Goal: Information Seeking & Learning: Check status

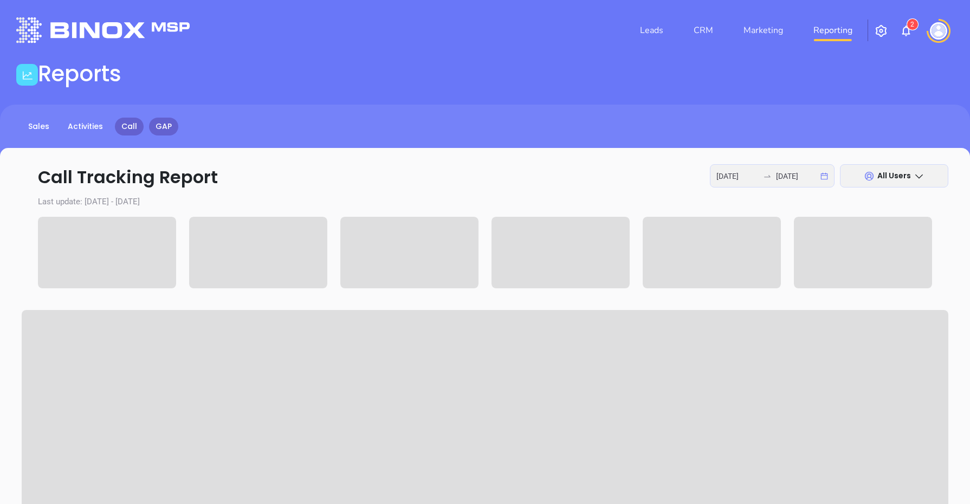
click at [160, 131] on link "GAP" at bounding box center [163, 127] width 29 height 18
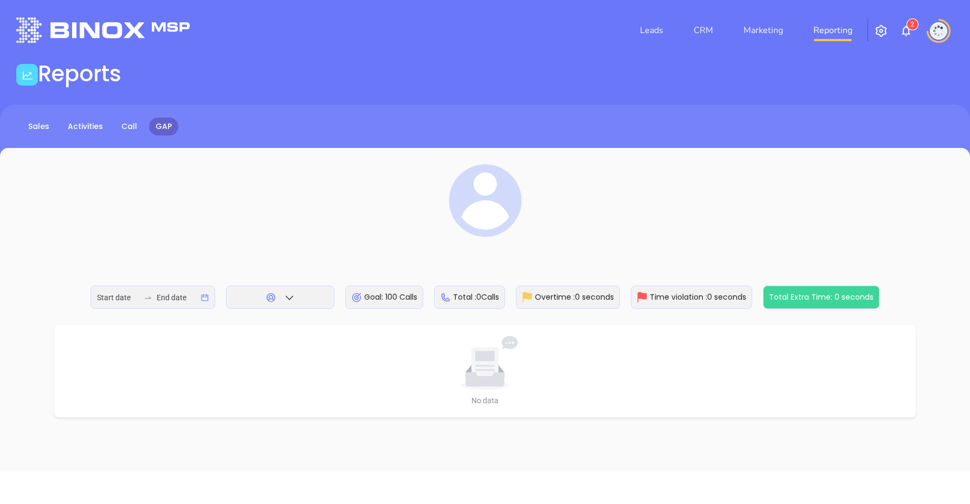
type input "[DATE]"
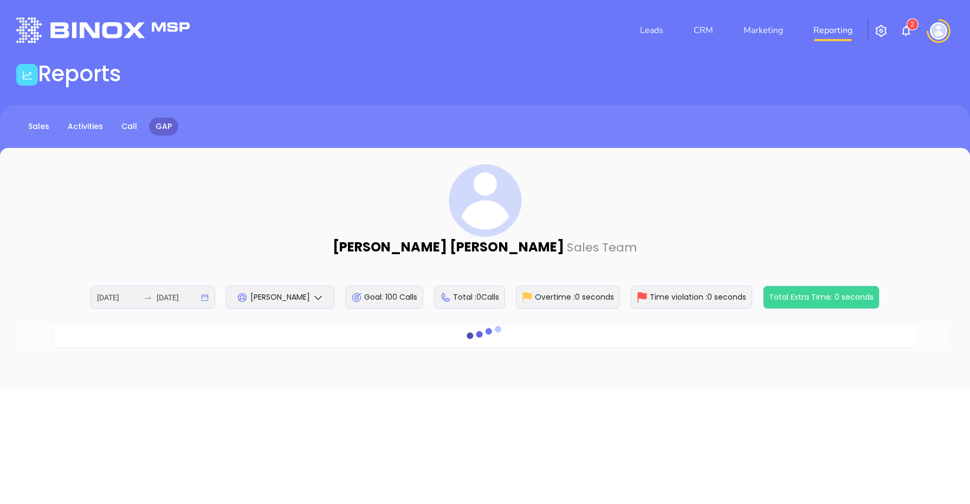
click at [260, 299] on span "[PERSON_NAME]" at bounding box center [280, 297] width 60 height 11
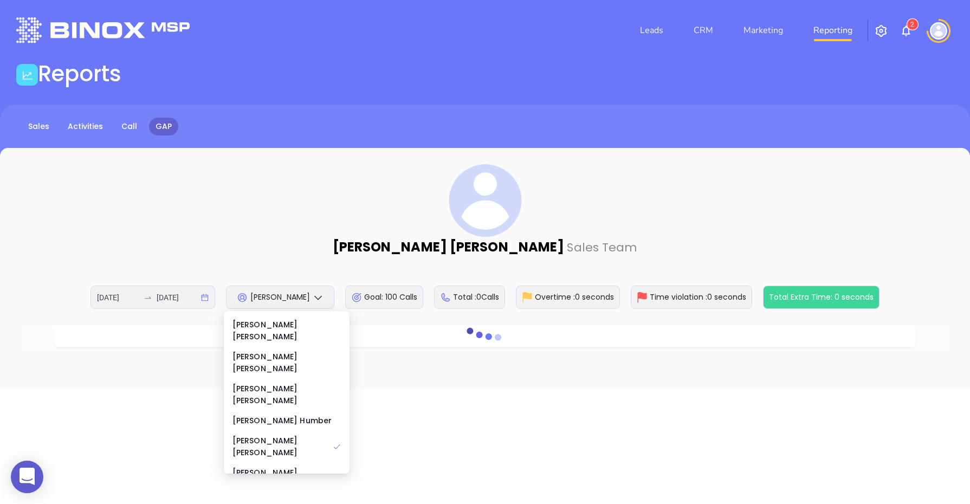
scroll to position [136, 0]
click at [267, 447] on div "[PERSON_NAME]" at bounding box center [287, 453] width 108 height 12
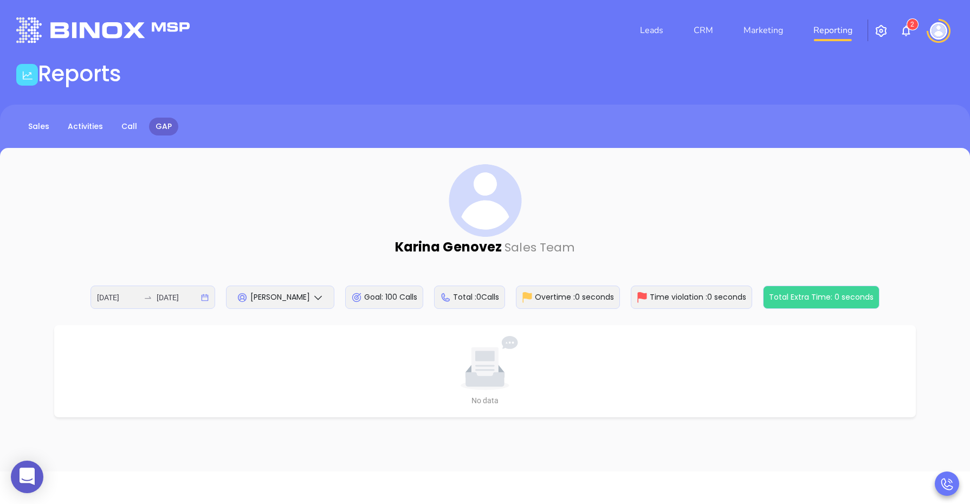
drag, startPoint x: 467, startPoint y: 380, endPoint x: 459, endPoint y: 382, distance: 8.4
click at [466, 380] on icon at bounding box center [485, 369] width 38 height 36
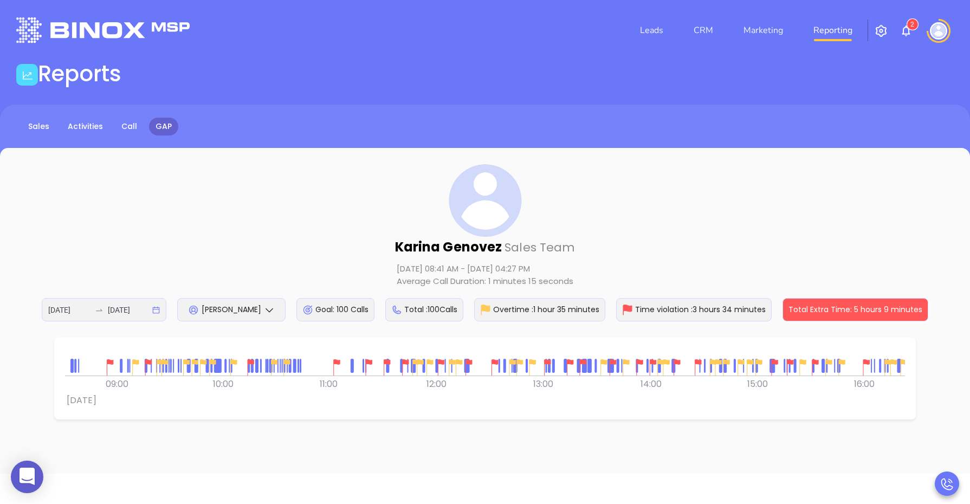
click at [203, 298] on div "[PERSON_NAME]" at bounding box center [231, 309] width 108 height 23
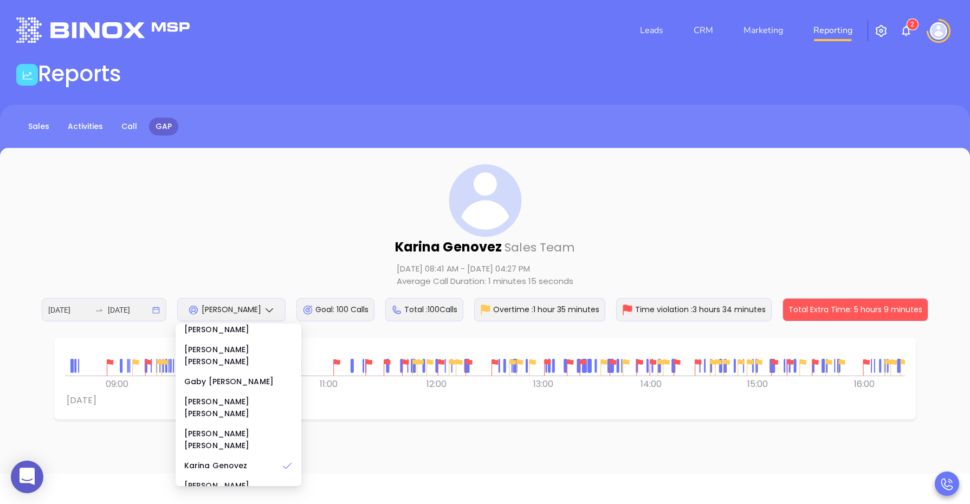
click at [230, 216] on div "[PERSON_NAME] Sales Team [DATE] 08:41 AM - [DATE] 04:27 PM Average Call Duratio…" at bounding box center [485, 242] width 927 height 157
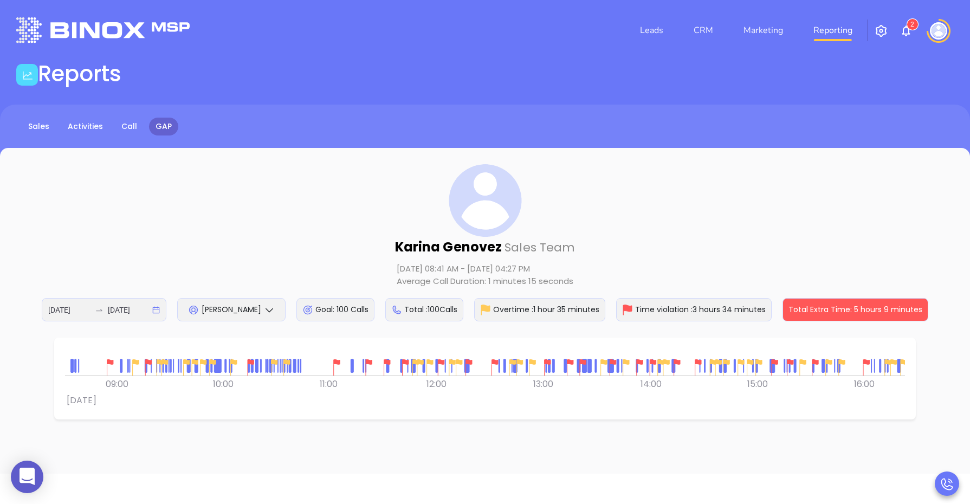
click at [108, 366] on img at bounding box center [110, 367] width 16 height 16
click at [334, 361] on img at bounding box center [336, 367] width 16 height 16
click at [372, 214] on div "[PERSON_NAME] Sales Team [DATE] 08:41 AM - [DATE] 04:27 PM Average Call Duratio…" at bounding box center [485, 242] width 927 height 157
drag, startPoint x: 399, startPoint y: 308, endPoint x: 460, endPoint y: 315, distance: 61.2
click at [460, 315] on div "Total : 100 Calls" at bounding box center [424, 309] width 78 height 23
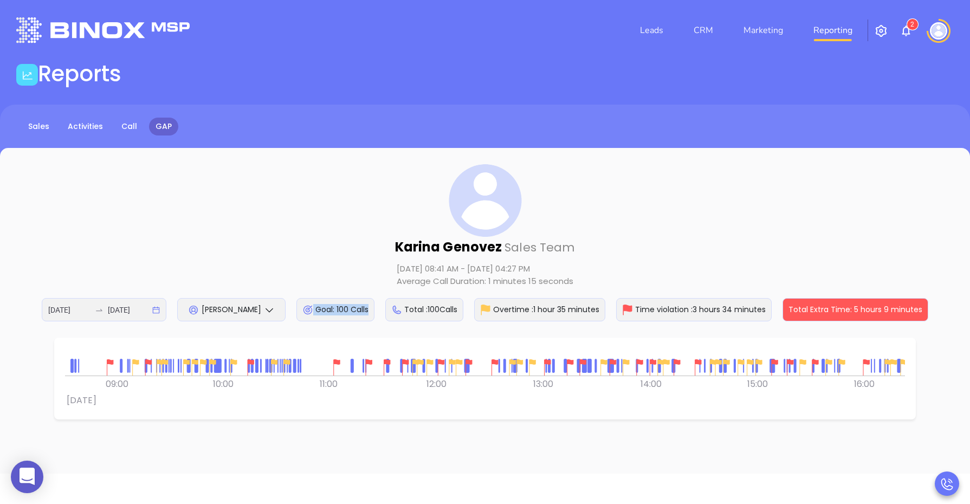
drag, startPoint x: 297, startPoint y: 306, endPoint x: 372, endPoint y: 319, distance: 75.8
click at [372, 319] on div "Goal: 100 Calls" at bounding box center [335, 309] width 78 height 23
drag, startPoint x: 372, startPoint y: 319, endPoint x: 263, endPoint y: 231, distance: 139.2
click at [263, 231] on div "[PERSON_NAME] Sales Team [DATE] 08:41 AM - [DATE] 04:27 PM Average Call Duratio…" at bounding box center [485, 242] width 927 height 157
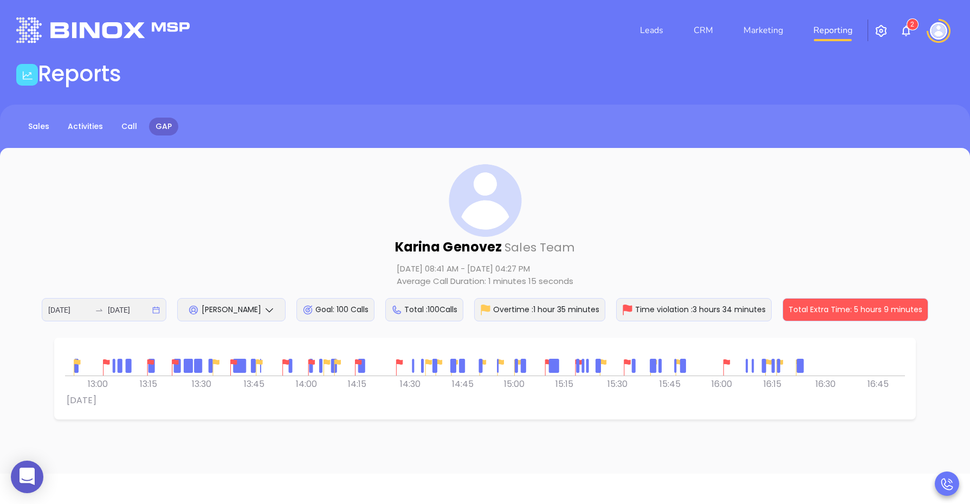
click at [160, 326] on div "[PERSON_NAME] Sales Team [DATE] 08:41 AM - [DATE] 04:27 PM Average Call Duratio…" at bounding box center [485, 311] width 970 height 326
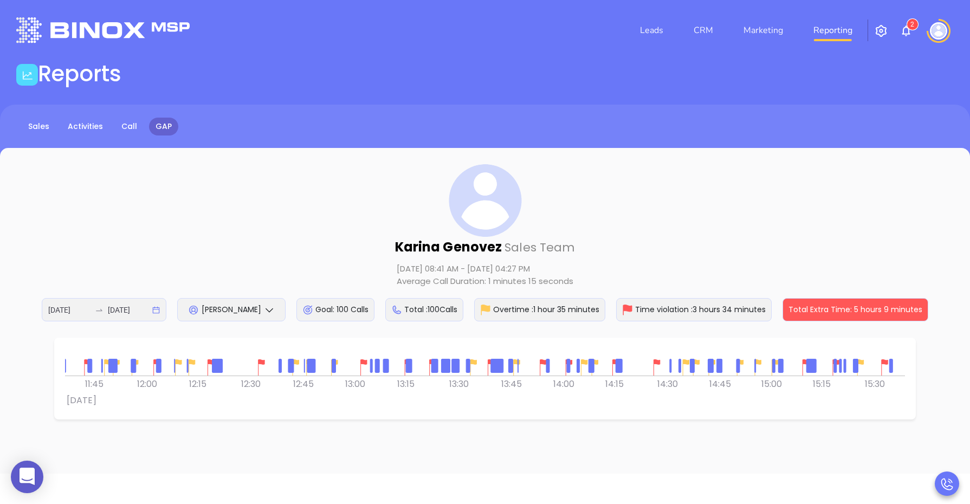
click at [970, 405] on html "0 Leads CRM Marketing Reporting 2 Financial Leads Leads Reports Sales Activitie…" at bounding box center [485, 252] width 970 height 504
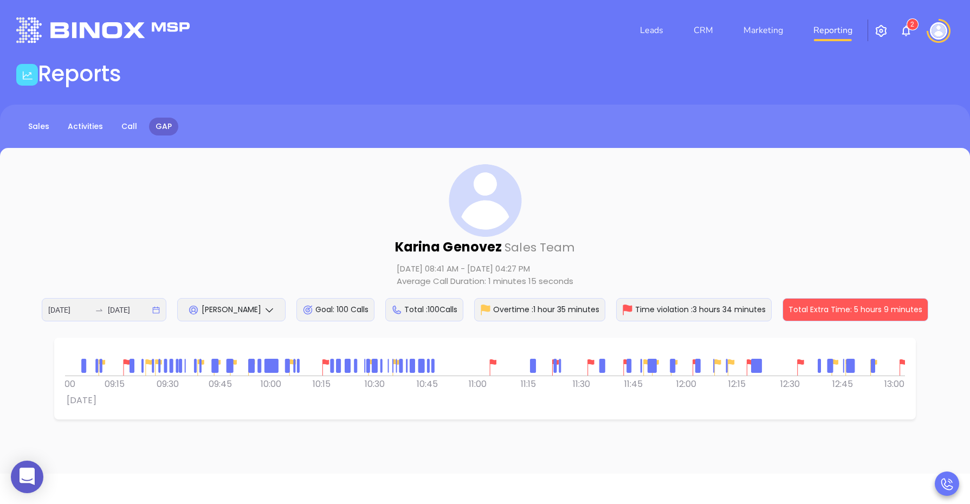
click at [704, 357] on div at bounding box center [696, 368] width 22 height 22
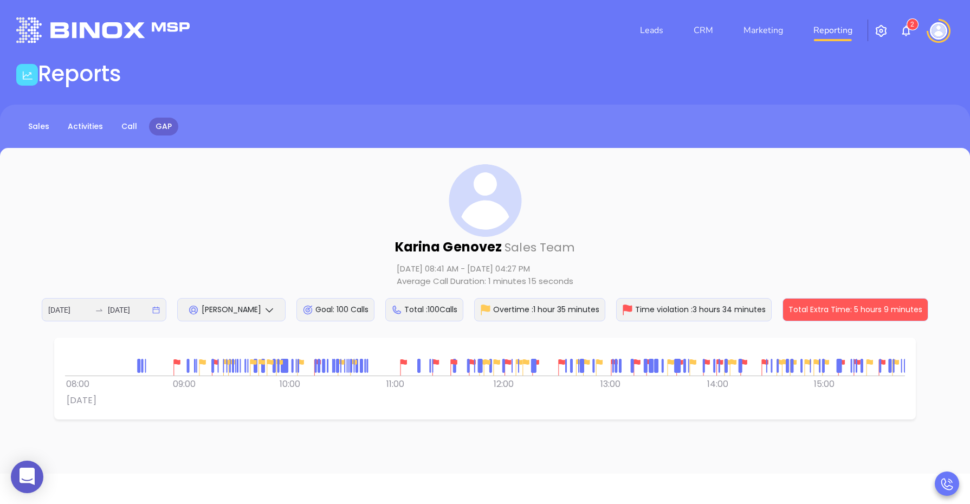
click at [240, 302] on div "[PERSON_NAME]" at bounding box center [231, 309] width 108 height 23
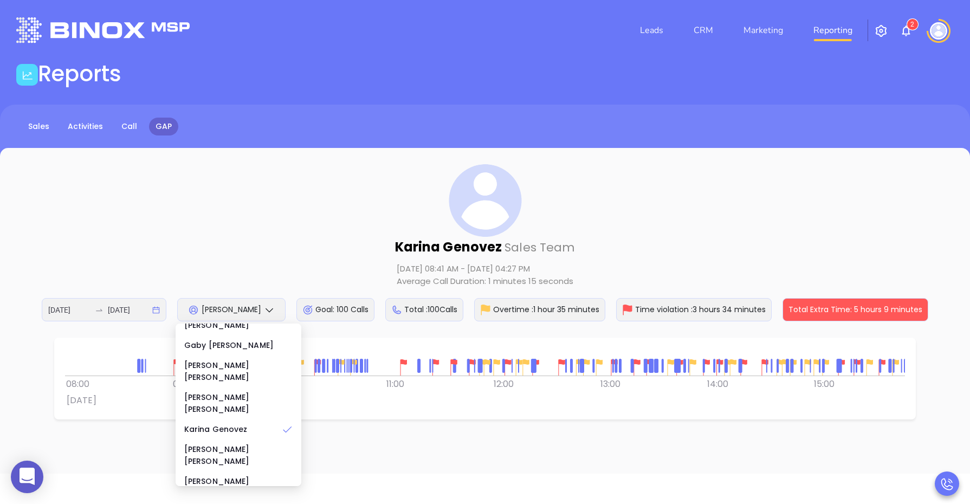
scroll to position [202, 0]
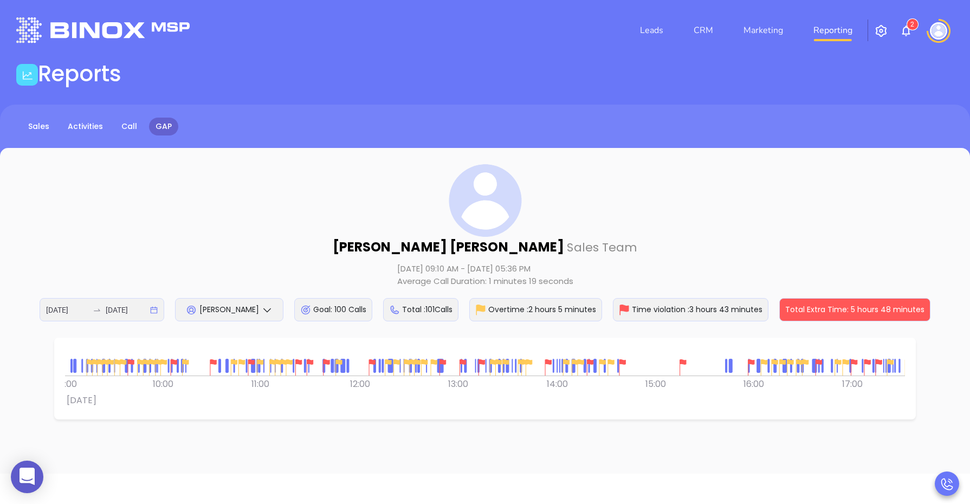
click at [153, 312] on div "[DATE] [DATE]" at bounding box center [102, 309] width 125 height 23
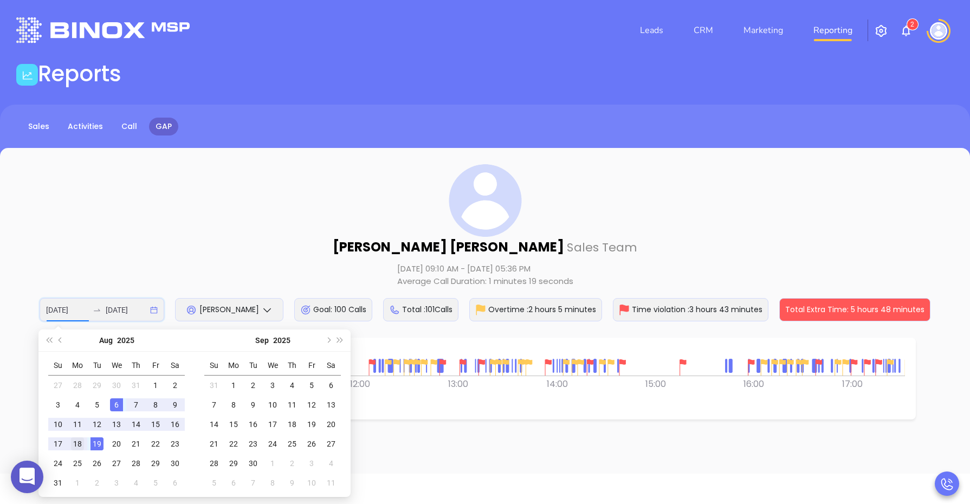
type input "[DATE]"
click at [73, 443] on div "18" at bounding box center [77, 443] width 13 height 13
type input "[DATE]"
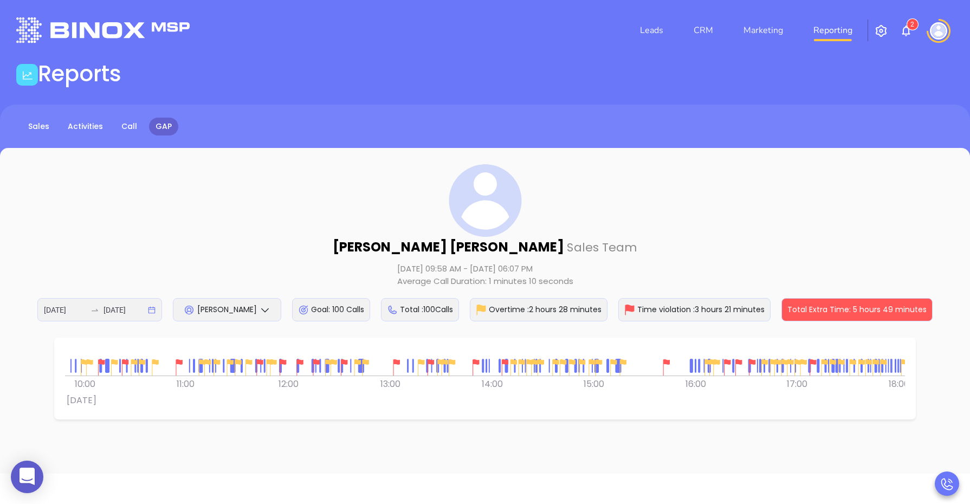
click at [395, 362] on img at bounding box center [397, 367] width 16 height 16
click at [475, 360] on img at bounding box center [476, 367] width 16 height 16
click at [670, 363] on img at bounding box center [667, 367] width 16 height 16
click at [299, 360] on img at bounding box center [300, 367] width 16 height 16
click at [285, 363] on img at bounding box center [283, 367] width 16 height 16
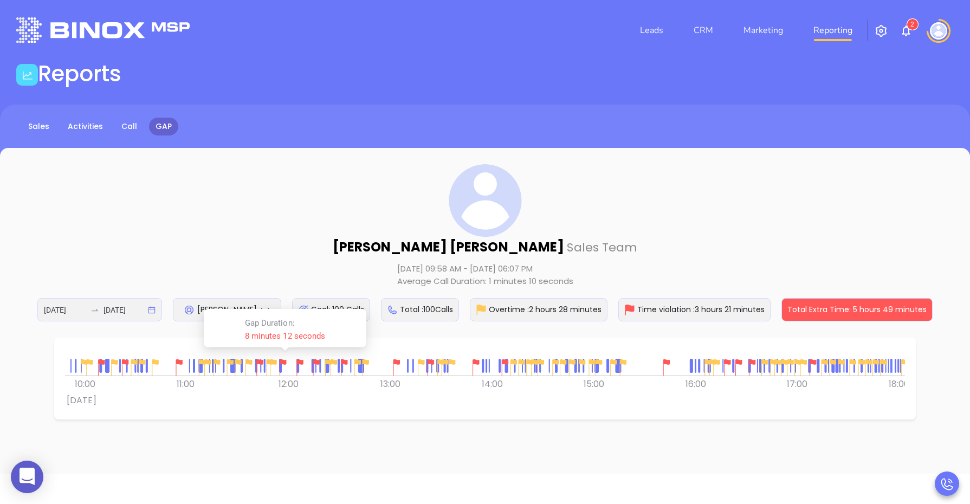
click at [318, 364] on div at bounding box center [329, 368] width 22 height 22
click at [320, 360] on div at bounding box center [329, 368] width 22 height 22
click at [315, 360] on img at bounding box center [316, 367] width 16 height 16
click at [151, 311] on div "[DATE] [DATE]" at bounding box center [99, 309] width 125 height 23
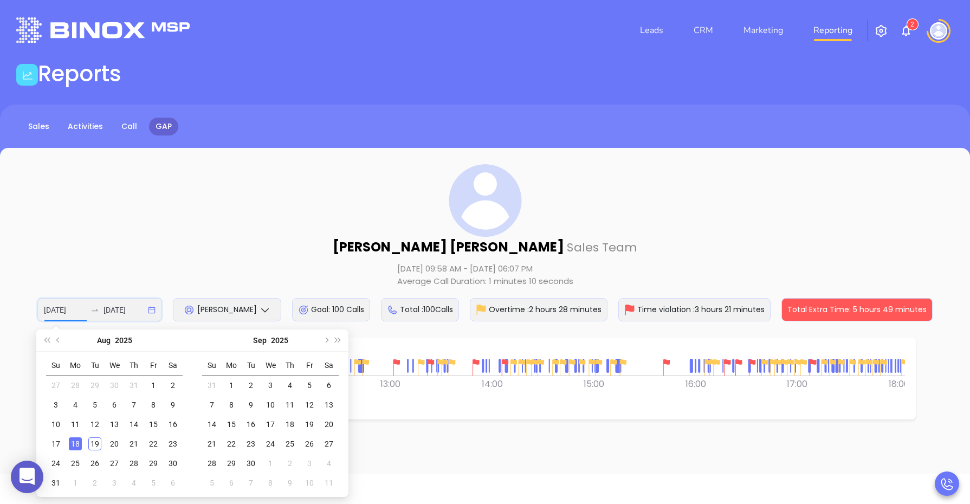
type input "[DATE]"
click at [240, 240] on div "[PERSON_NAME] Sales Team [DATE] 09:58 AM - [DATE] 06:07 PM Average Call Duratio…" at bounding box center [485, 242] width 927 height 157
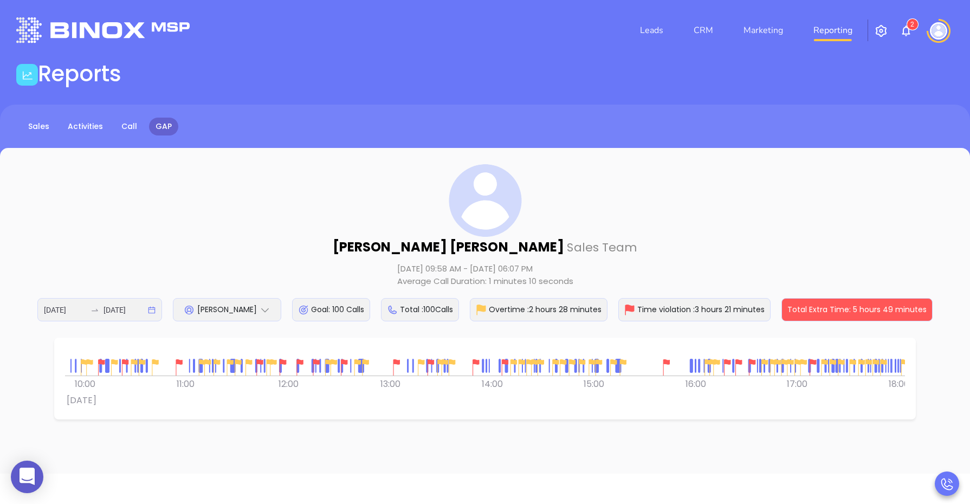
click at [266, 308] on icon at bounding box center [265, 310] width 11 height 11
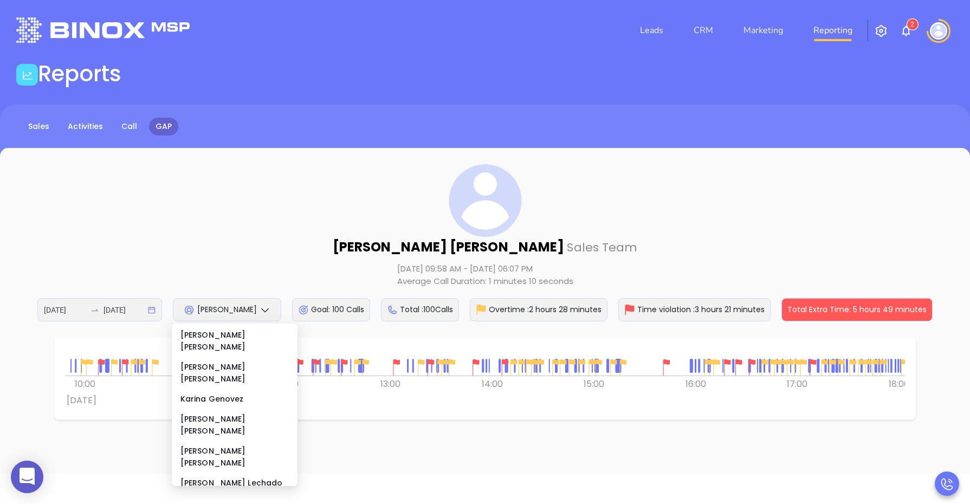
scroll to position [134, 0]
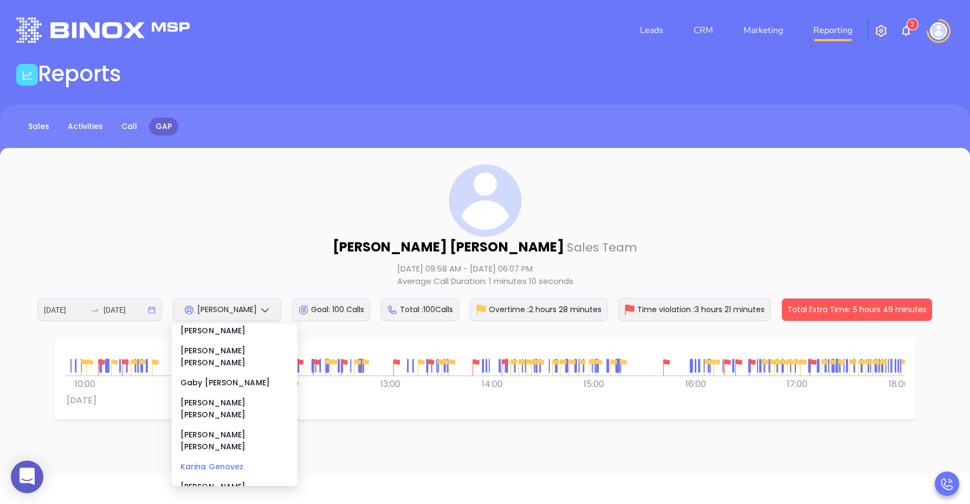
click at [218, 461] on div "[PERSON_NAME]" at bounding box center [234, 467] width 108 height 12
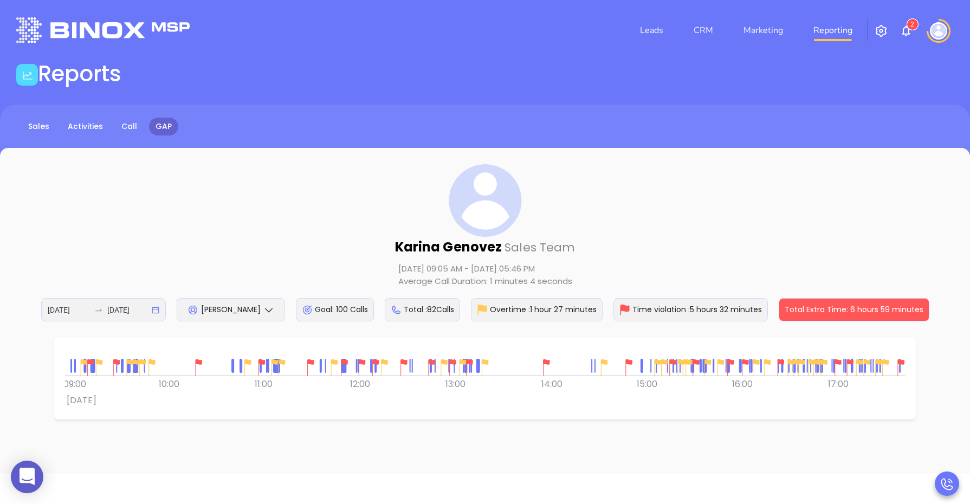
click at [218, 312] on span "[PERSON_NAME]" at bounding box center [231, 309] width 60 height 11
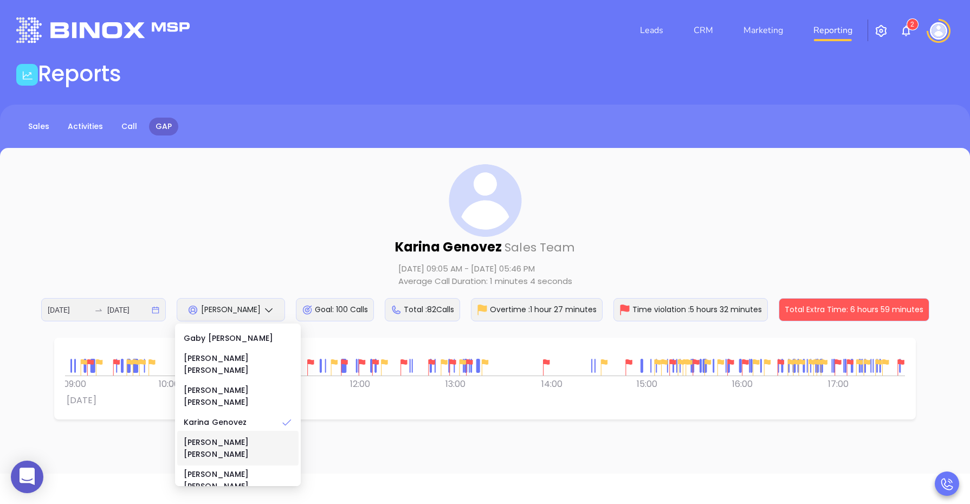
scroll to position [202, 0]
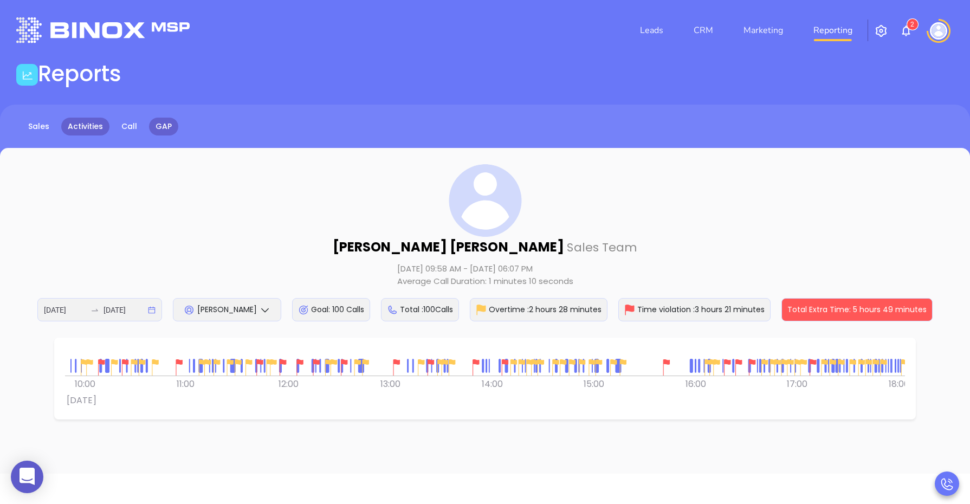
click at [85, 126] on link "Activities" at bounding box center [85, 127] width 48 height 18
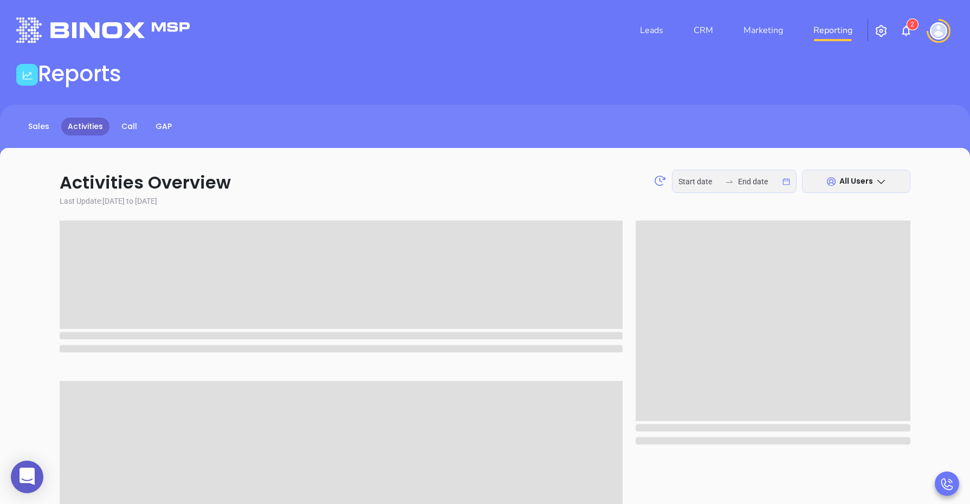
type input "[DATE]"
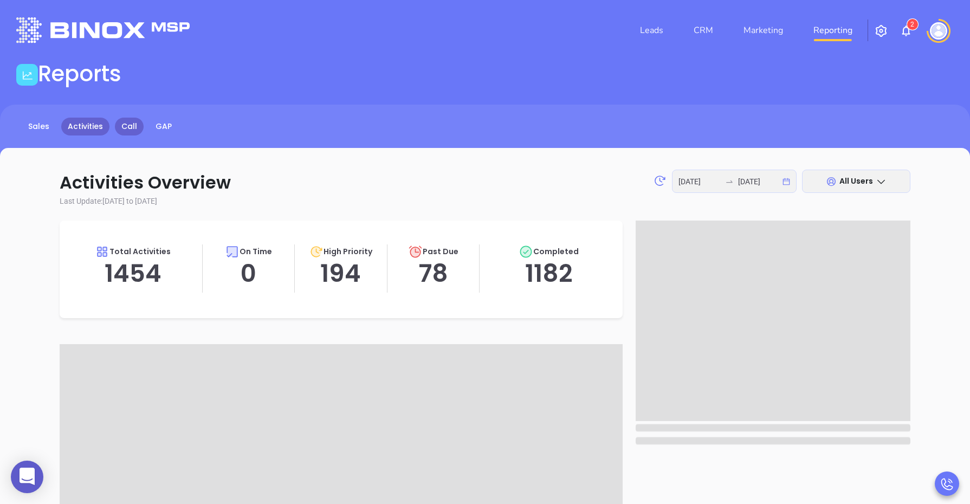
click at [126, 126] on link "Call" at bounding box center [129, 127] width 29 height 18
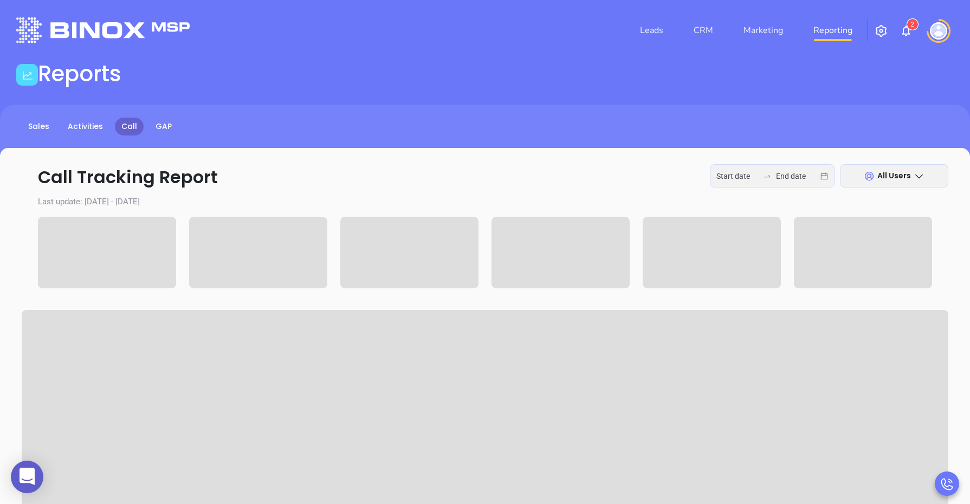
type input "[DATE]"
